Goal: Navigation & Orientation: Understand site structure

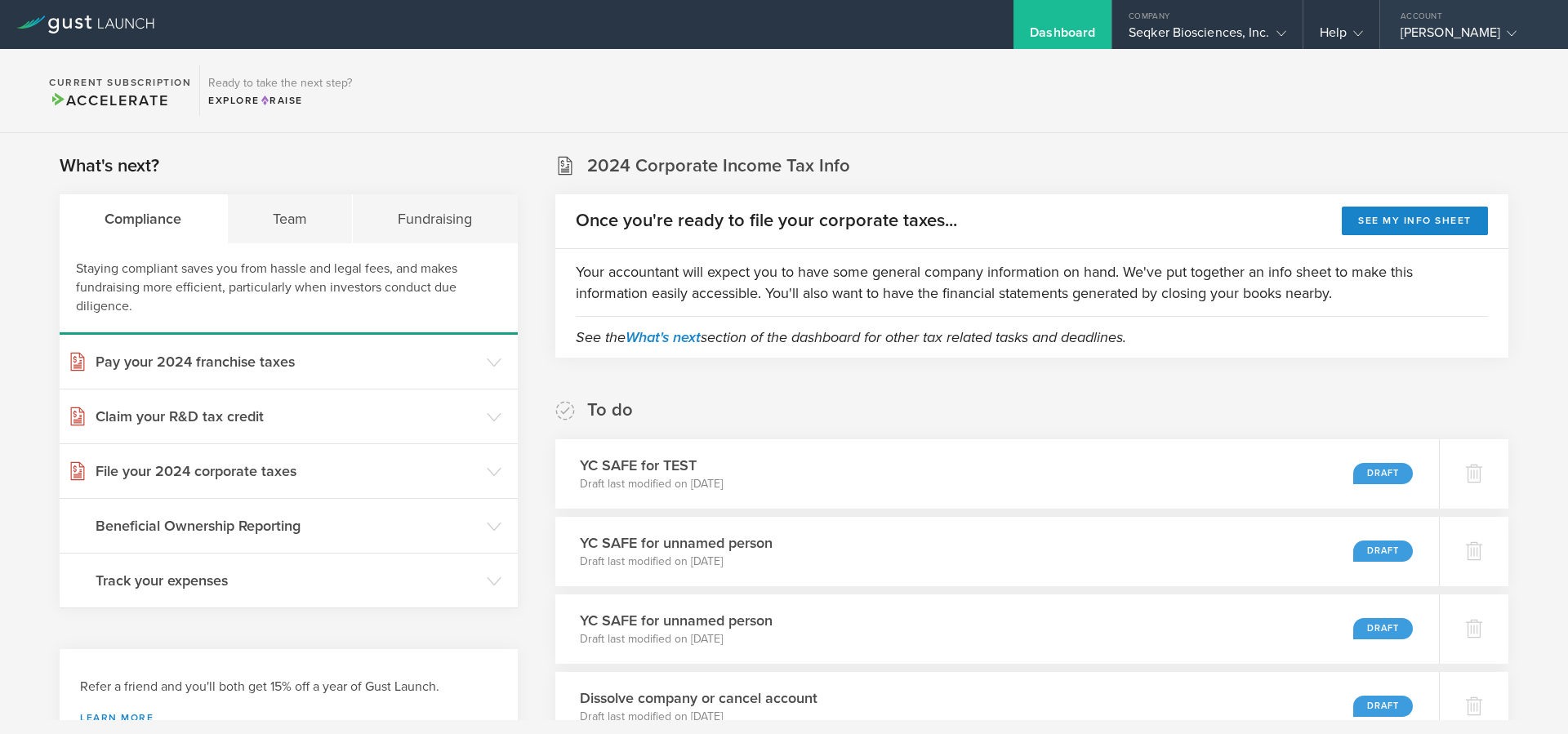
click at [1417, 24] on div "[PERSON_NAME]" at bounding box center [1470, 36] width 139 height 24
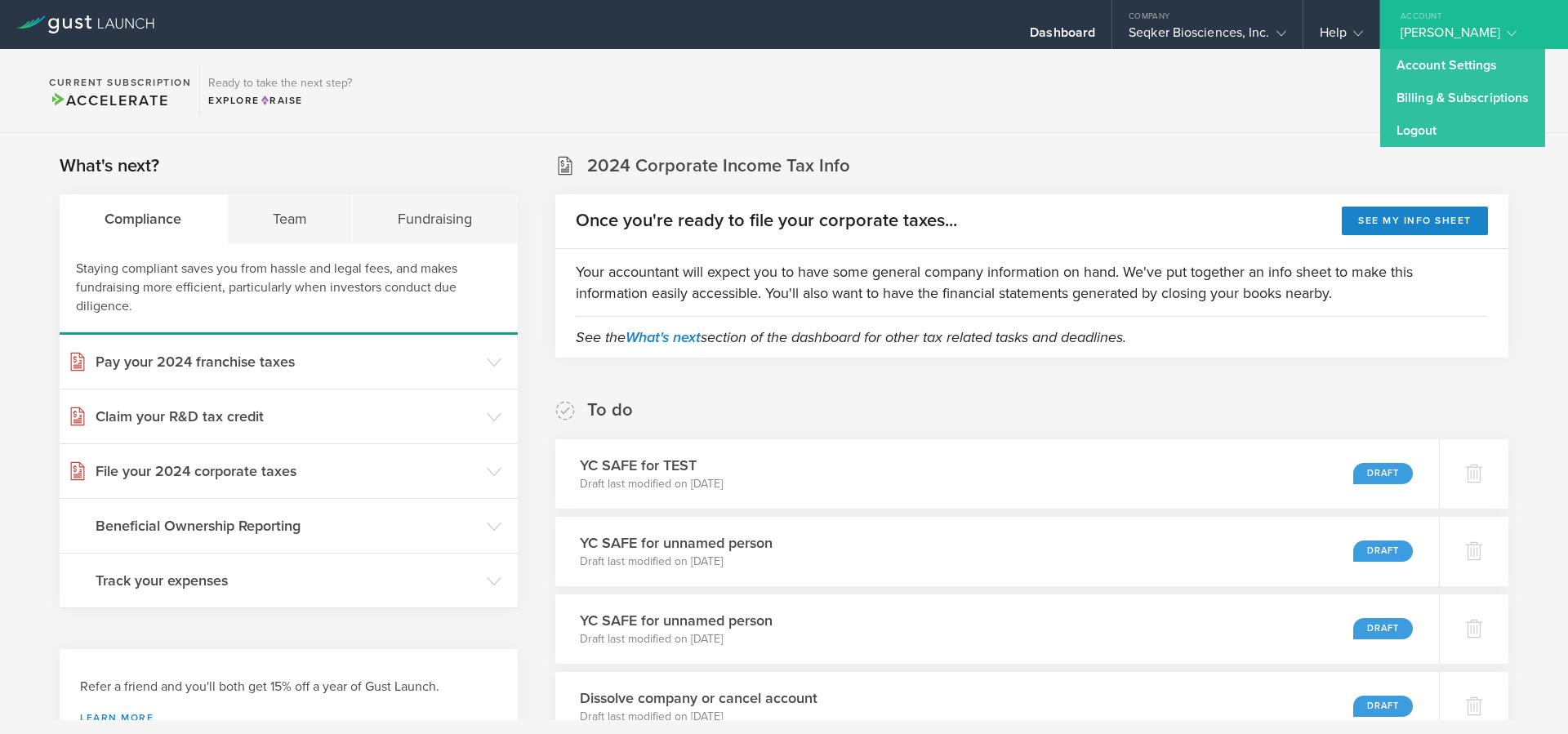
click at [1306, 81] on section "Current Subscription Accelerate Ready to take the next step? Explore Raise" at bounding box center [784, 91] width 1568 height 84
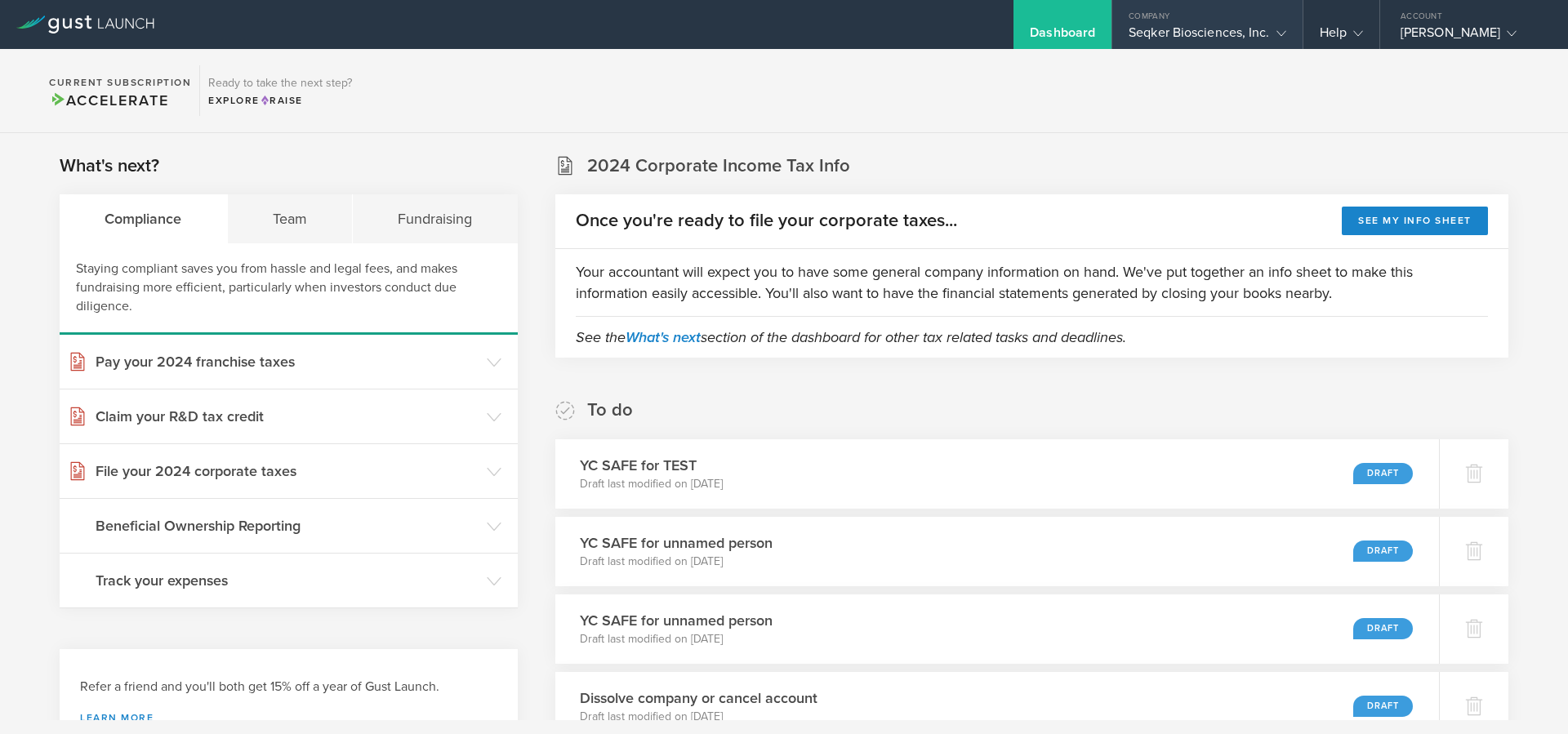
click at [1258, 29] on div "Seqker Biosciences, Inc." at bounding box center [1207, 36] width 157 height 24
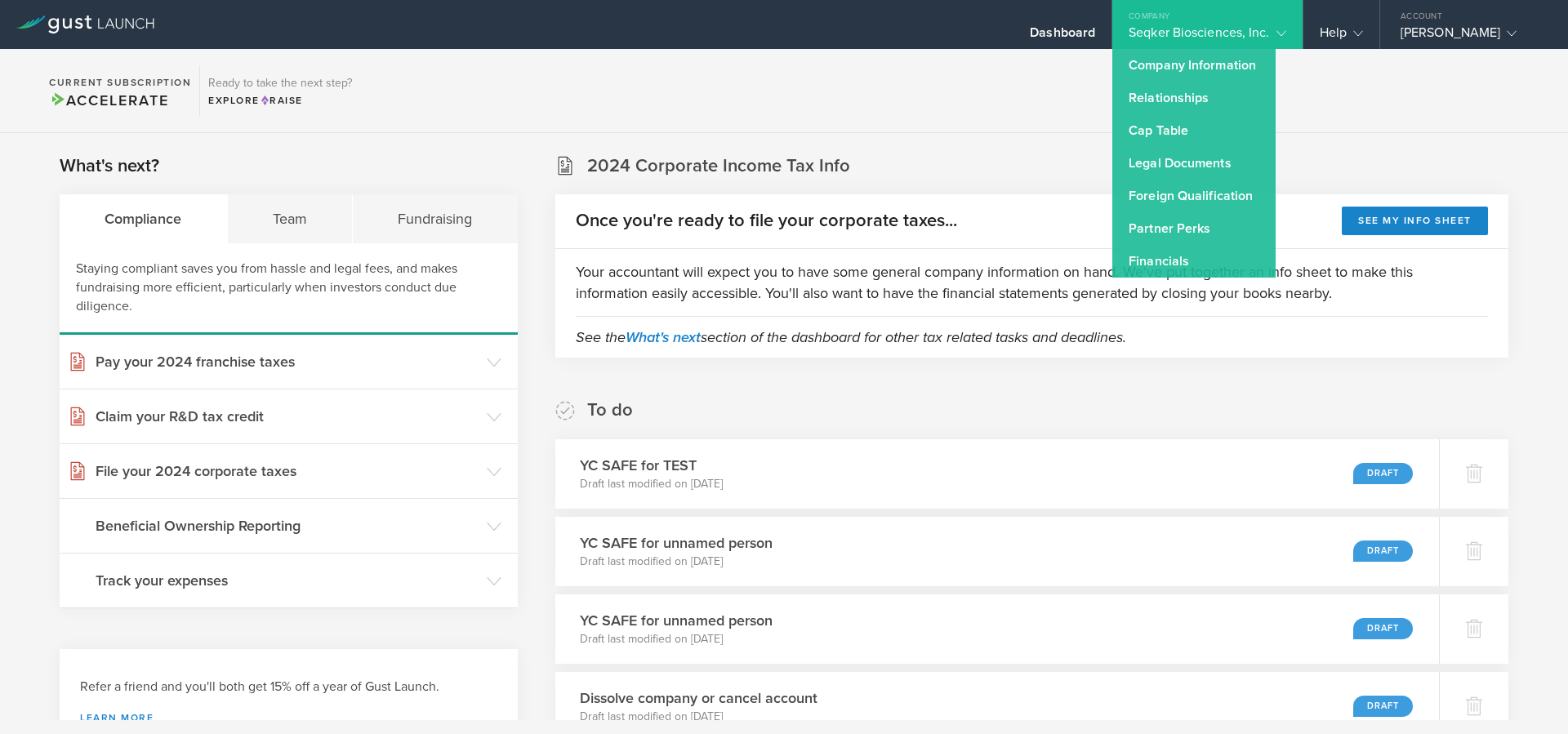
click at [984, 112] on section "Current Subscription Accelerate Ready to take the next step? Explore Raise" at bounding box center [784, 91] width 1568 height 84
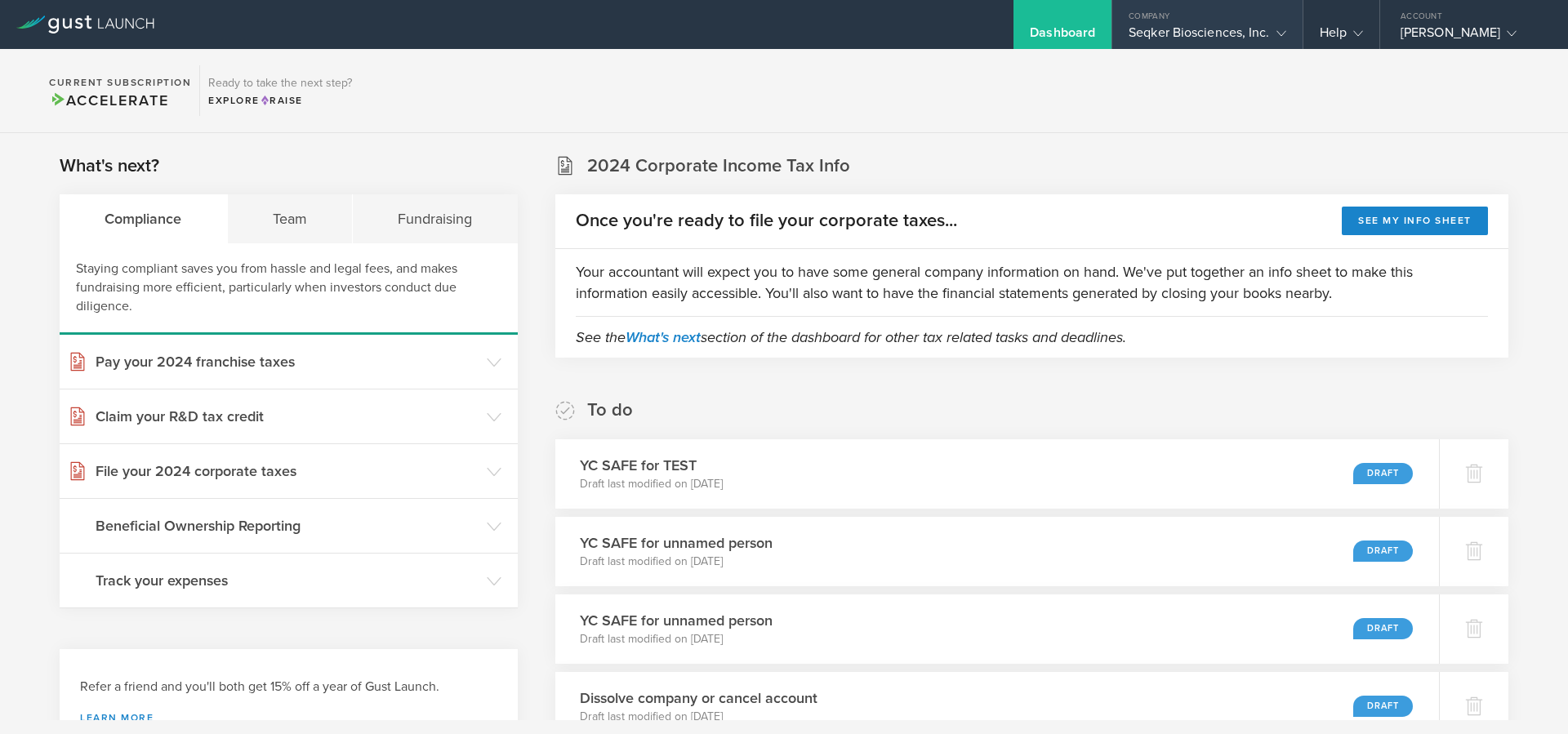
click at [1200, 31] on div "Seqker Biosciences, Inc." at bounding box center [1207, 36] width 157 height 24
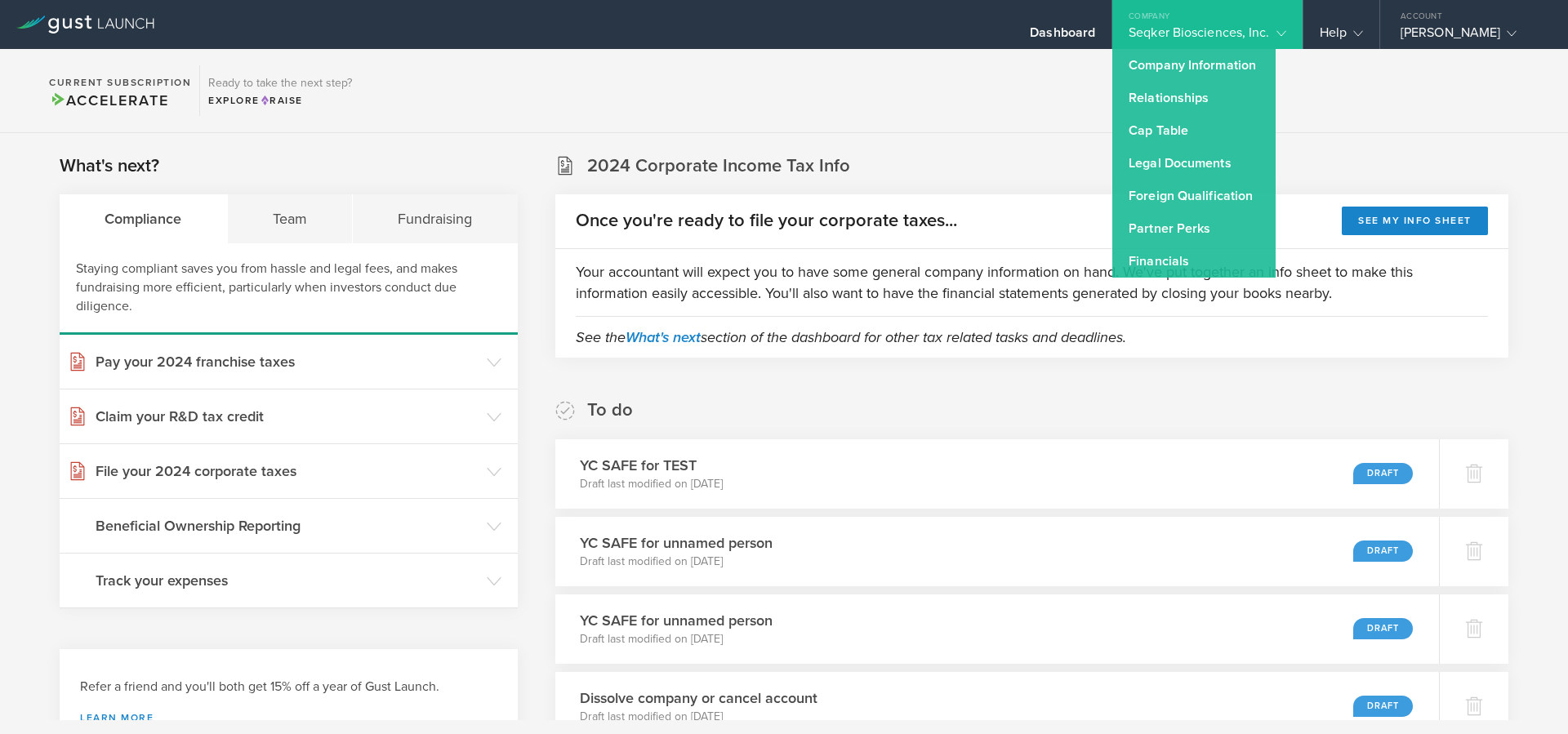
click at [947, 97] on section "Current Subscription Accelerate Ready to take the next step? Explore Raise" at bounding box center [784, 91] width 1568 height 84
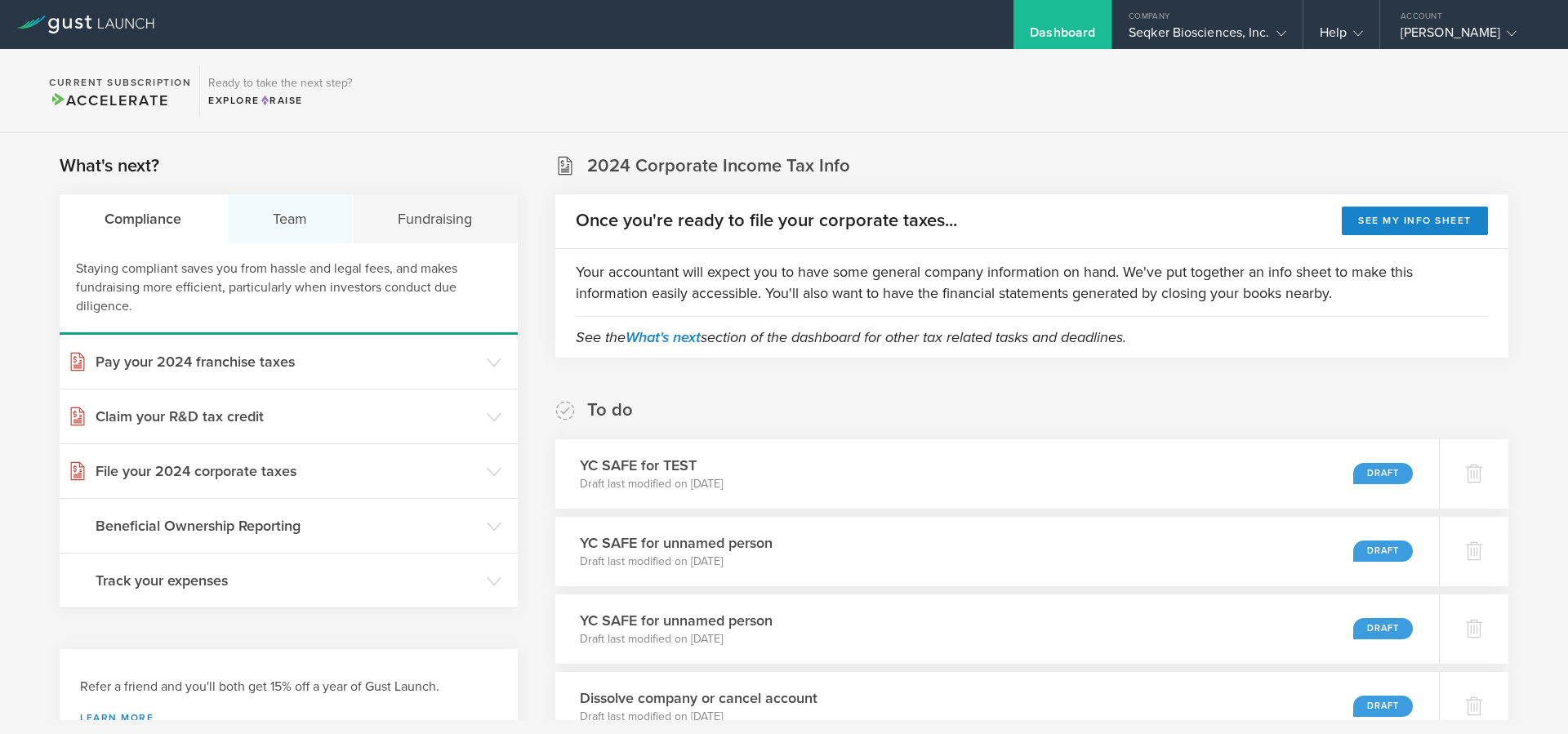
click at [310, 202] on div "Team" at bounding box center [290, 218] width 126 height 49
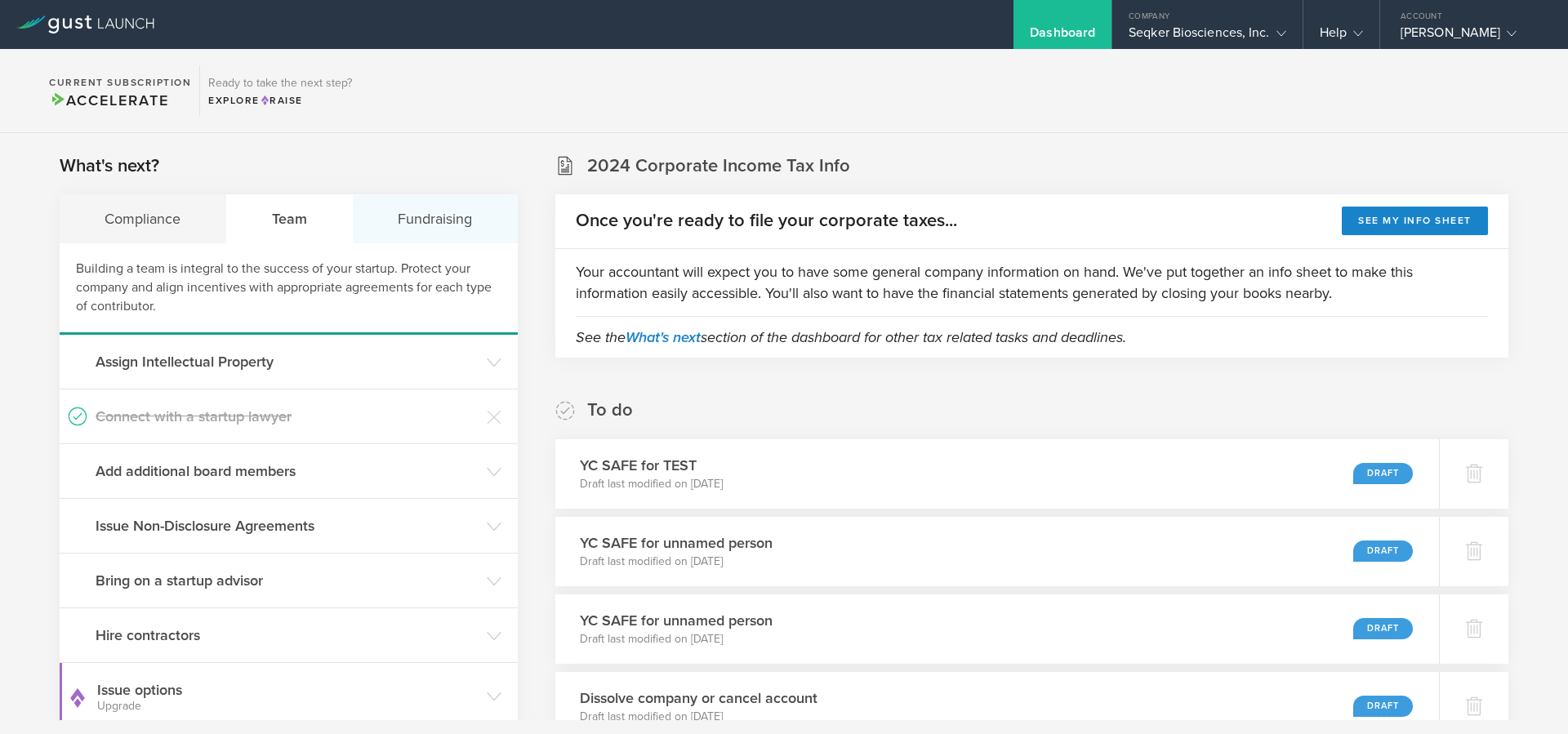
click at [427, 214] on div "Fundraising" at bounding box center [435, 218] width 165 height 49
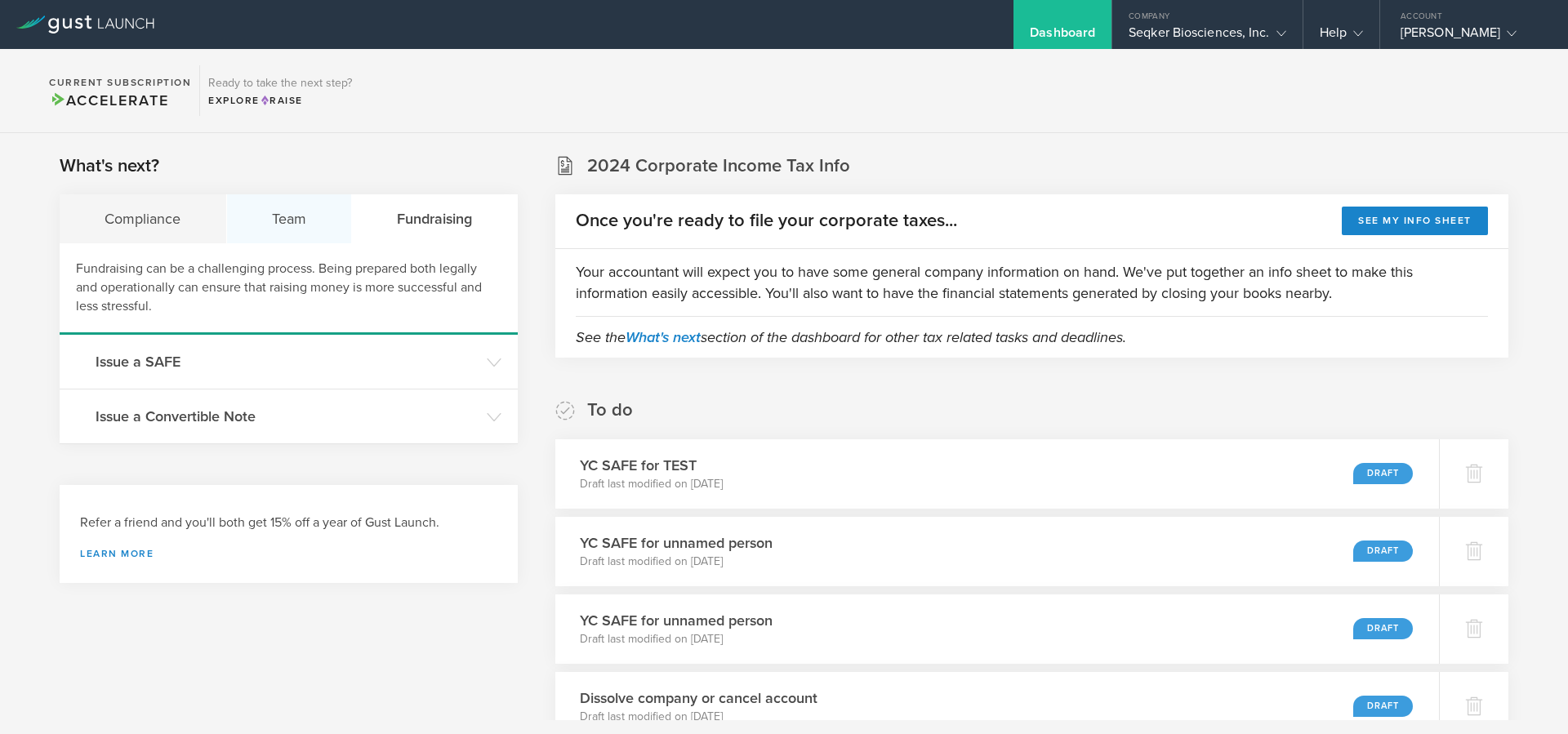
click at [295, 228] on div "Team" at bounding box center [289, 218] width 126 height 49
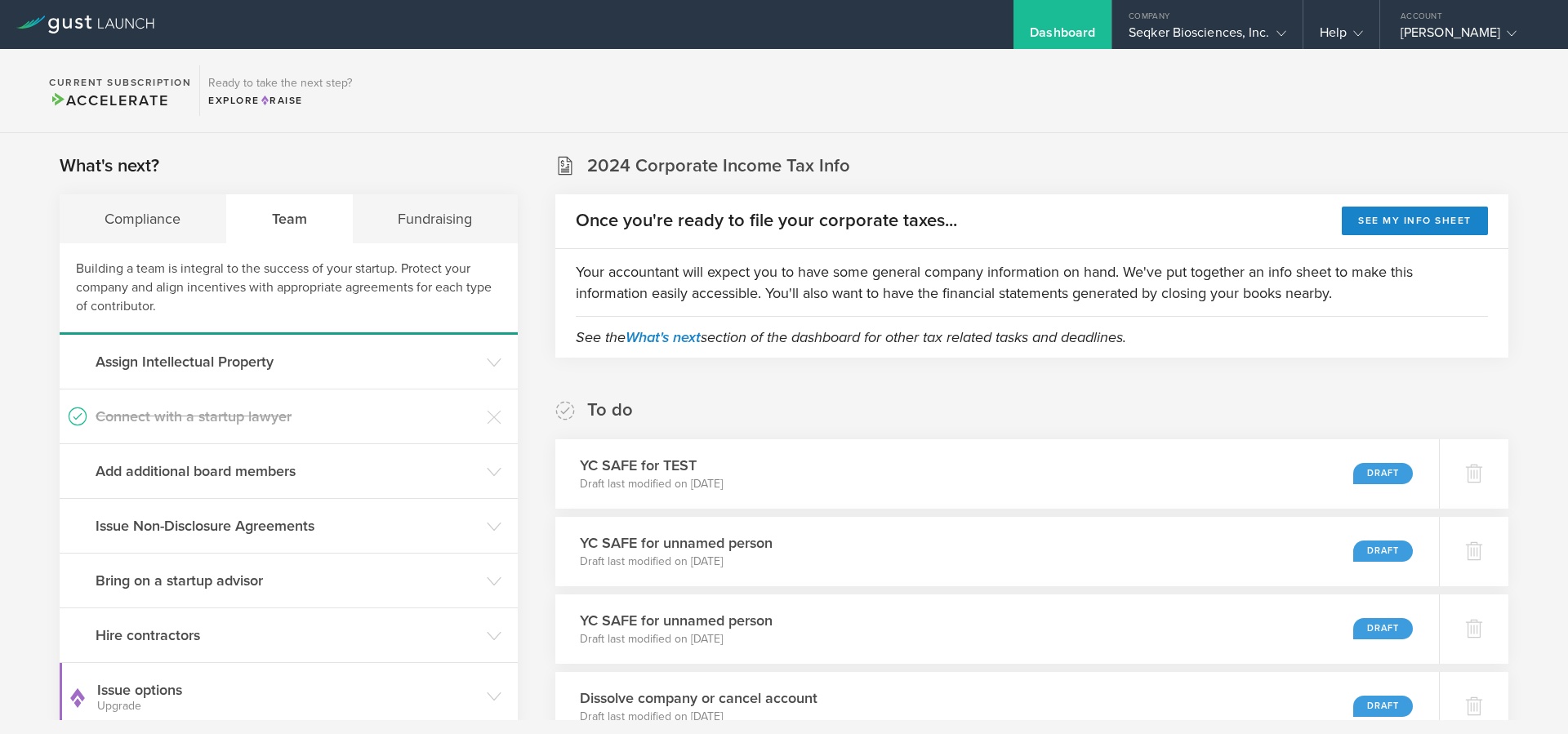
click at [280, 226] on div "Team" at bounding box center [290, 218] width 127 height 49
click at [422, 212] on div "Fundraising" at bounding box center [435, 218] width 165 height 49
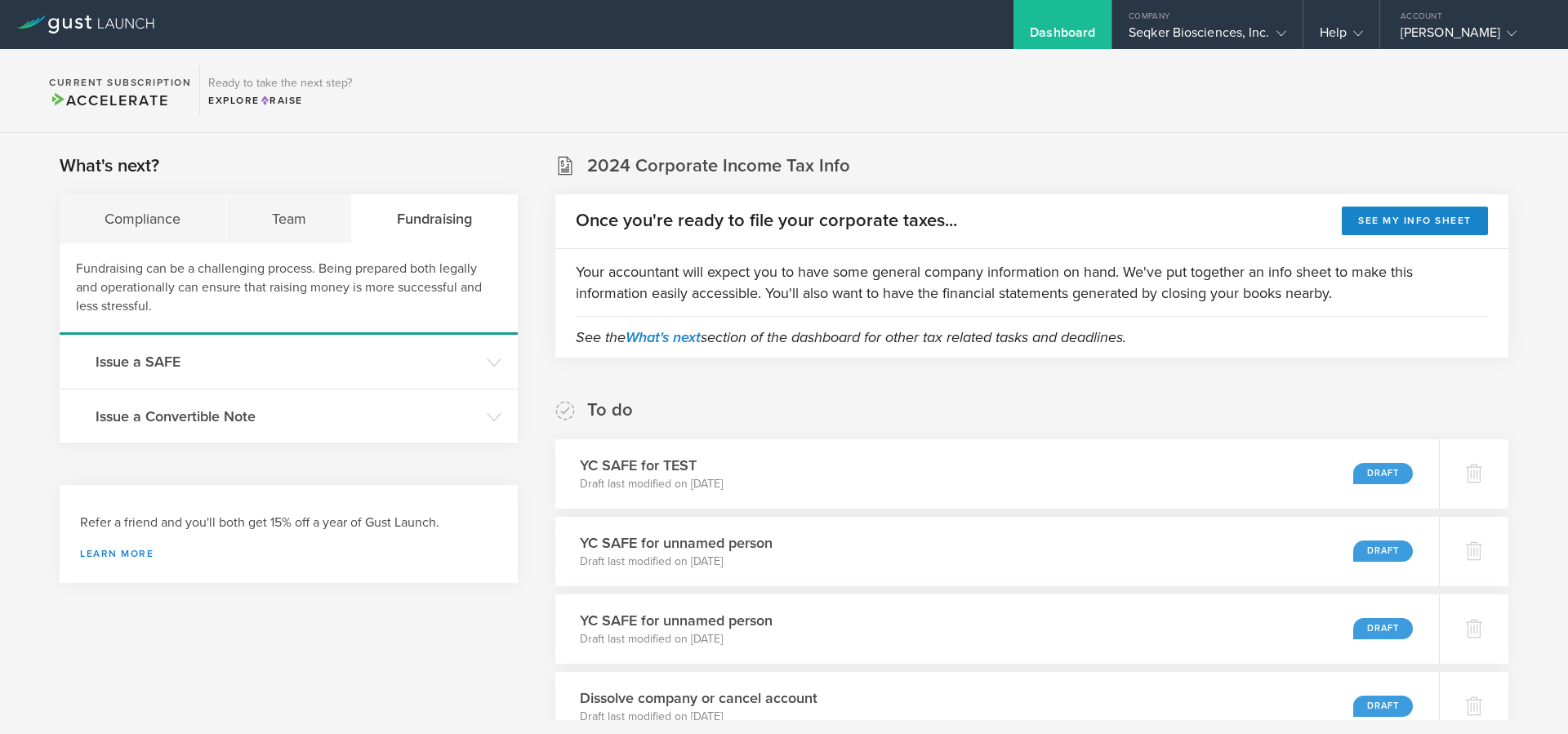
click at [422, 212] on div "Fundraising" at bounding box center [434, 218] width 166 height 49
click at [280, 212] on div "Team" at bounding box center [289, 218] width 126 height 49
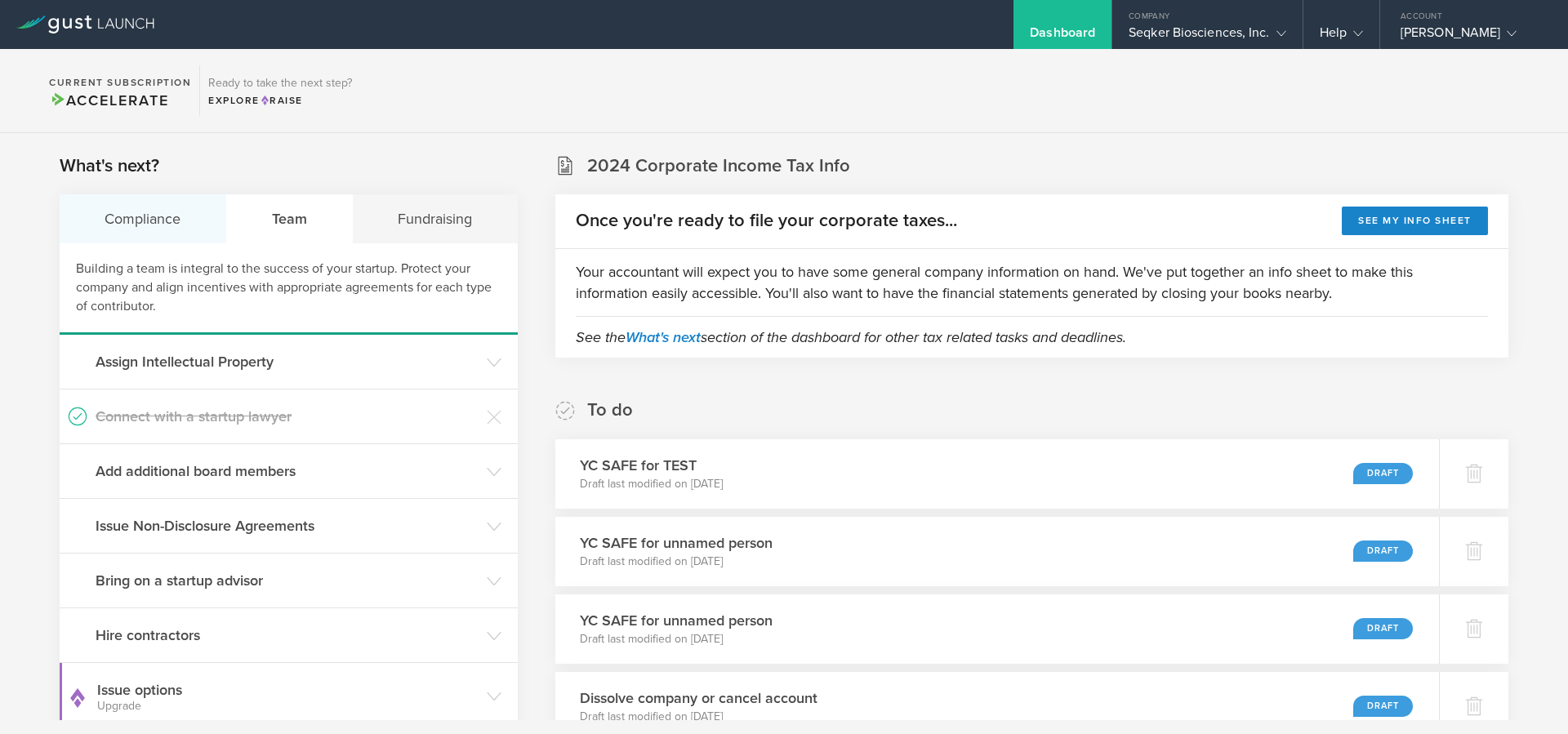
click at [138, 212] on div "Compliance" at bounding box center [143, 218] width 168 height 49
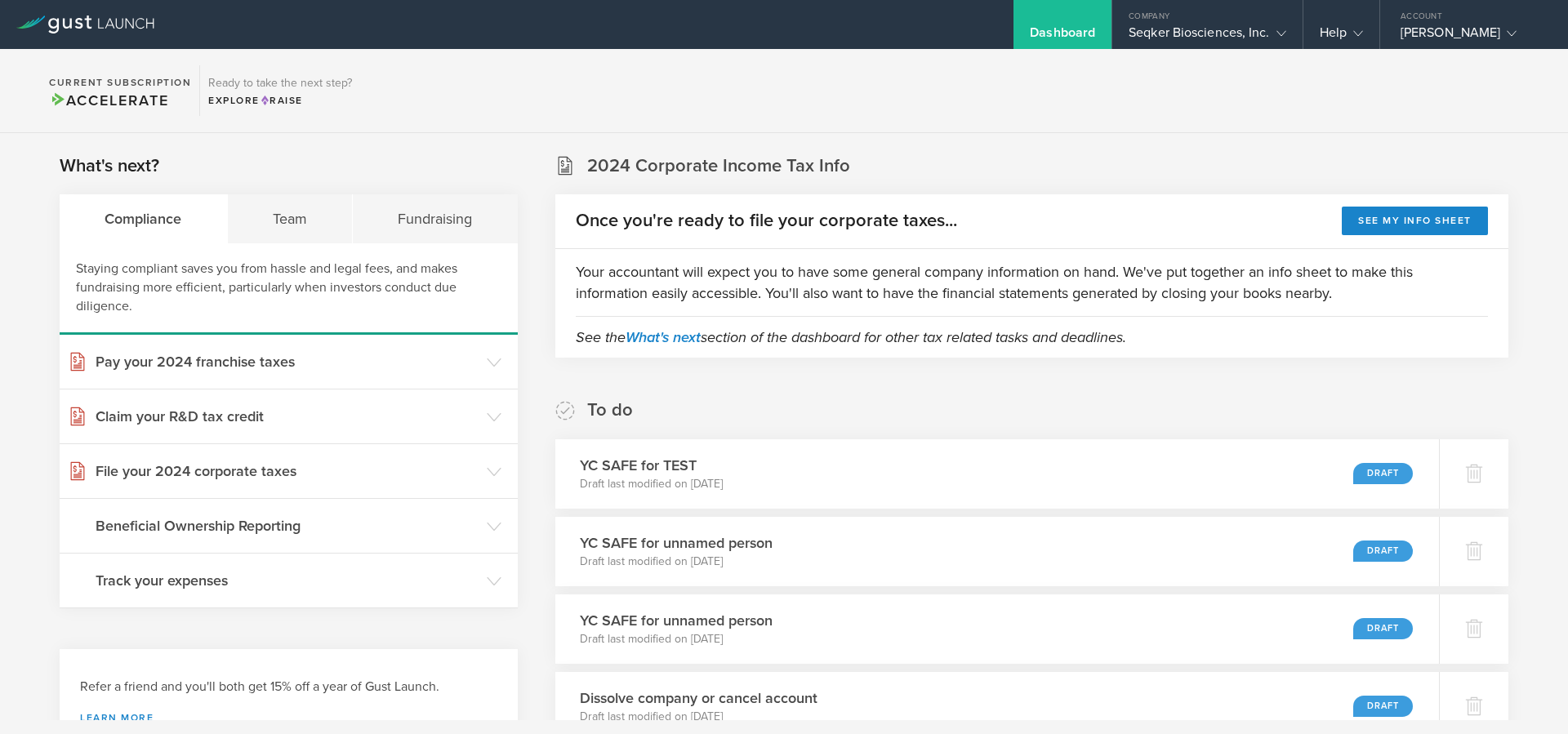
click at [318, 124] on section "Current Subscription Accelerate Ready to take the next step? Explore Raise" at bounding box center [784, 91] width 1568 height 84
